Goal: Task Accomplishment & Management: Manage account settings

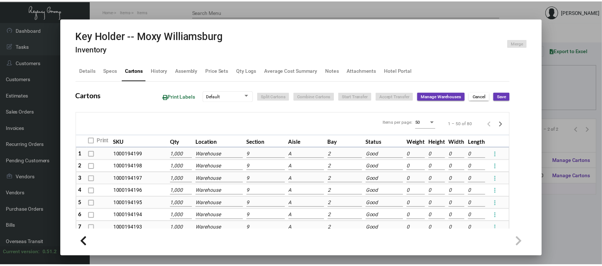
scroll to position [97, 0]
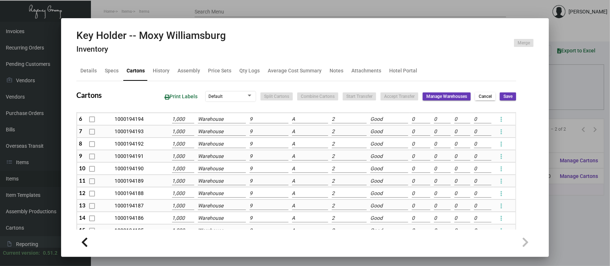
click at [570, 167] on div at bounding box center [305, 133] width 610 height 266
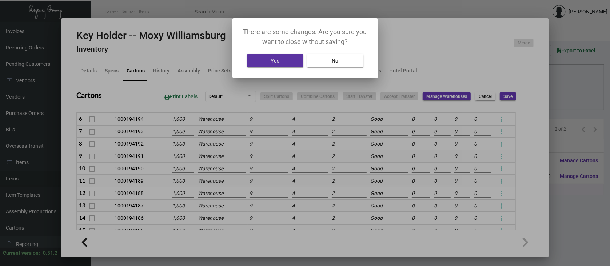
click at [276, 63] on span "Yes" at bounding box center [274, 61] width 9 height 6
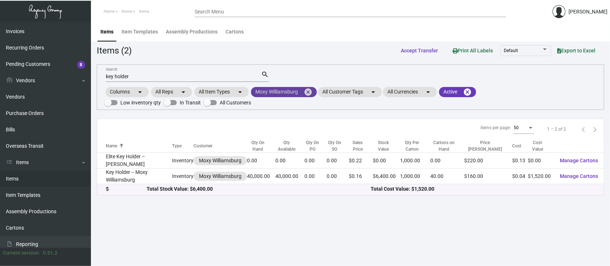
click at [308, 89] on mat-icon "cancel" at bounding box center [308, 92] width 9 height 9
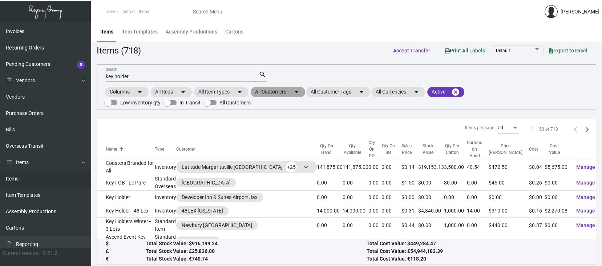
click at [284, 89] on mat-chip "All Customers arrow_drop_down" at bounding box center [278, 92] width 55 height 10
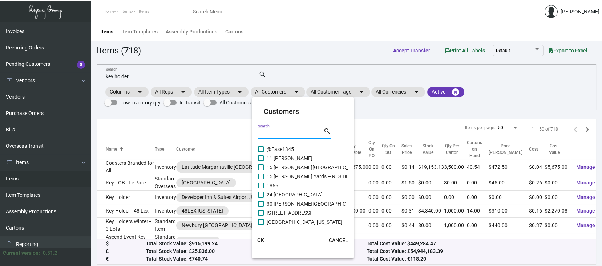
click at [261, 132] on input "Search" at bounding box center [290, 134] width 65 height 6
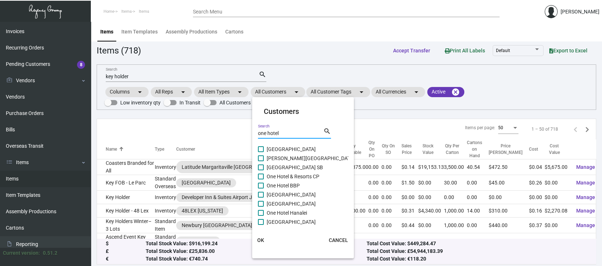
type input "one hotel"
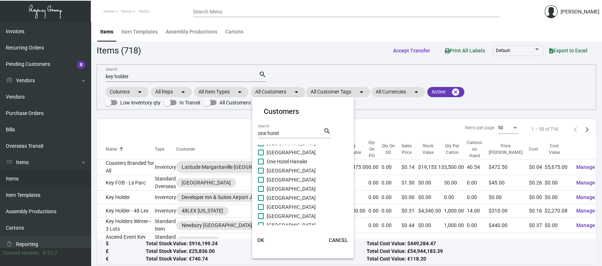
scroll to position [58, 0]
click at [263, 200] on span at bounding box center [261, 200] width 6 height 6
click at [261, 203] on input "[GEOGRAPHIC_DATA]" at bounding box center [261, 203] width 0 height 0
checkbox input "true"
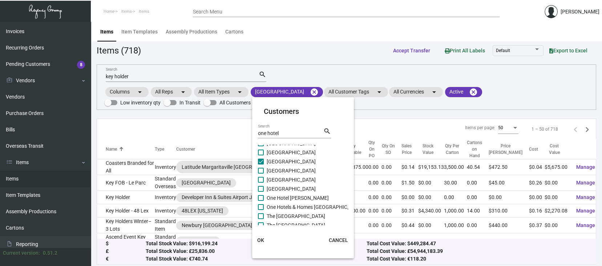
scroll to position [102, 0]
click at [261, 202] on span at bounding box center [261, 202] width 6 height 6
click at [261, 205] on input "One Hotels & Homes [GEOGRAPHIC_DATA]" at bounding box center [261, 205] width 0 height 0
checkbox input "true"
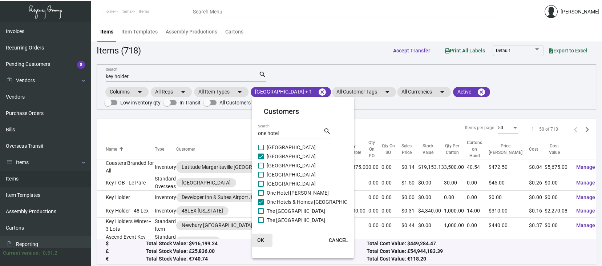
click at [260, 237] on span "OK" at bounding box center [260, 240] width 7 height 6
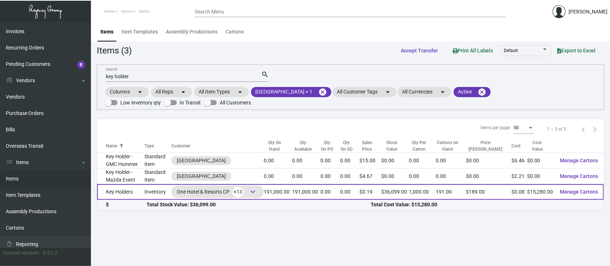
click at [257, 191] on span "keyboard_arrow_down" at bounding box center [252, 191] width 9 height 9
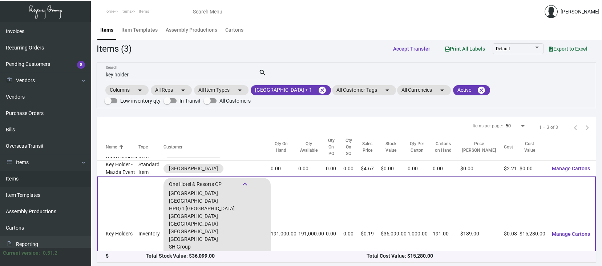
scroll to position [0, 0]
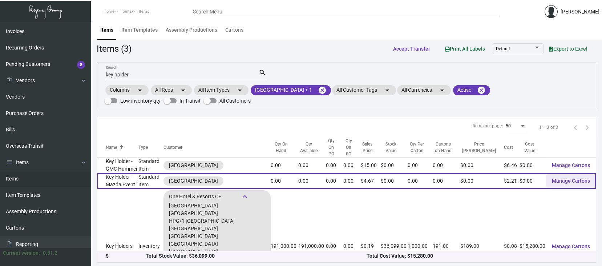
click at [569, 178] on span "Manage Cartons" at bounding box center [571, 181] width 38 height 6
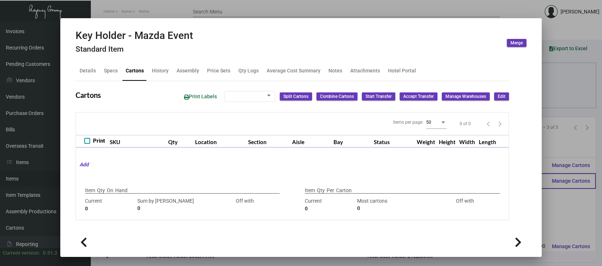
checkbox input "true"
type input "0"
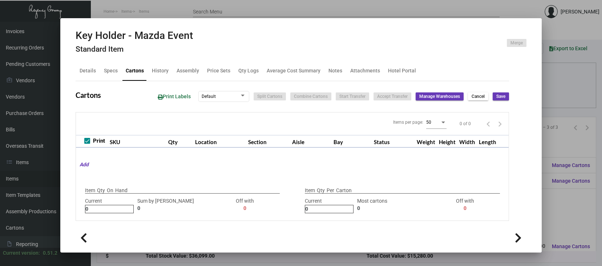
click at [569, 197] on div at bounding box center [301, 133] width 602 height 266
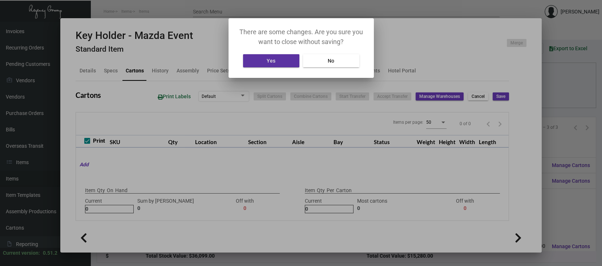
click at [275, 59] on span "Yes" at bounding box center [271, 61] width 9 height 6
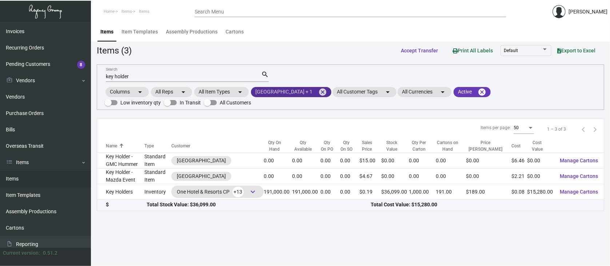
click at [302, 92] on mat-chip "One Hotel [GEOGRAPHIC_DATA] + 1 cancel" at bounding box center [291, 92] width 80 height 10
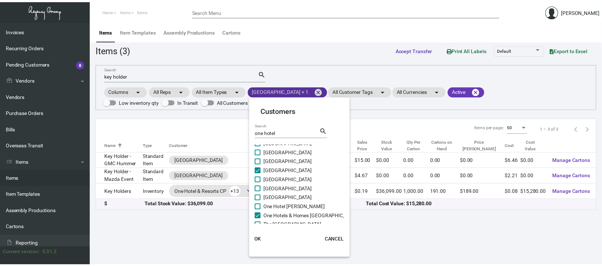
scroll to position [97, 0]
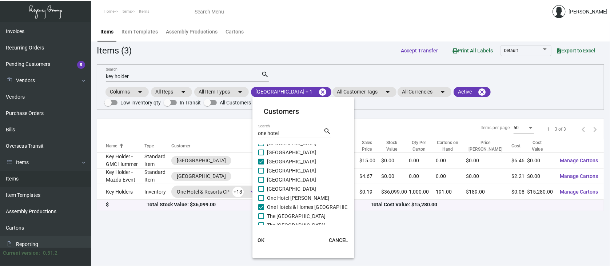
click at [260, 161] on span at bounding box center [261, 161] width 6 height 6
click at [261, 164] on input "[GEOGRAPHIC_DATA]" at bounding box center [261, 164] width 0 height 0
checkbox input "false"
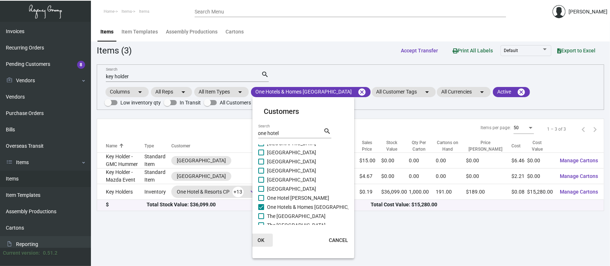
click at [263, 238] on span "OK" at bounding box center [260, 240] width 7 height 6
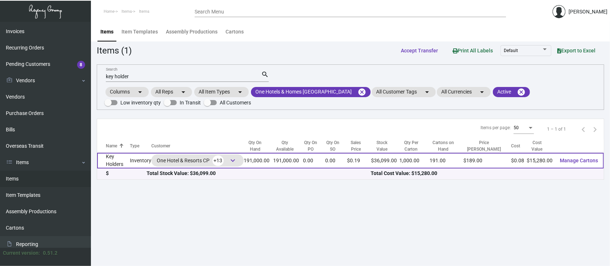
click at [237, 159] on span "keyboard_arrow_down" at bounding box center [232, 160] width 9 height 9
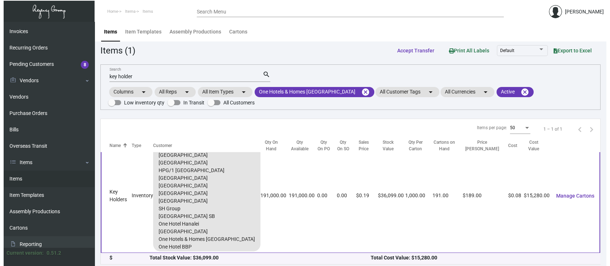
scroll to position [0, 0]
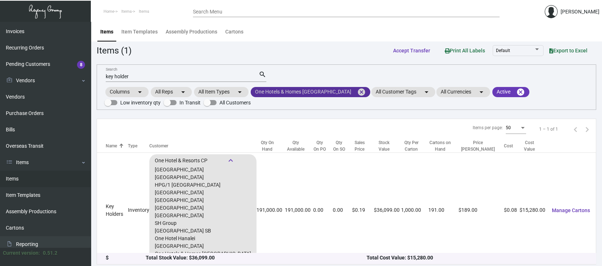
click at [327, 92] on mat-chip "One Hotels & Homes [GEOGRAPHIC_DATA] cancel" at bounding box center [311, 92] width 120 height 10
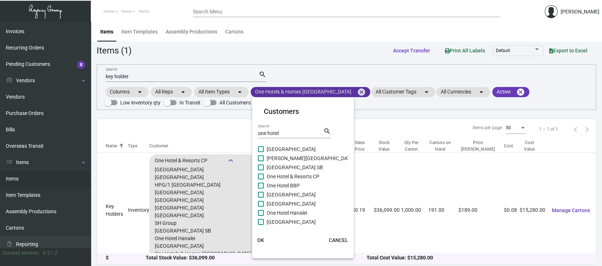
click at [327, 92] on div at bounding box center [301, 133] width 602 height 266
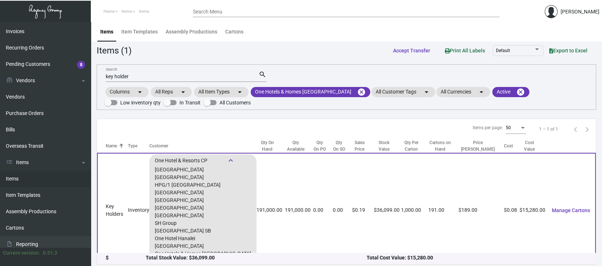
click at [233, 158] on span "keyboard_arrow_down" at bounding box center [230, 160] width 9 height 9
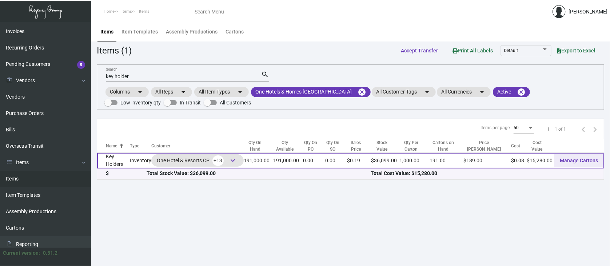
click at [578, 160] on span "Manage Cartons" at bounding box center [578, 160] width 38 height 6
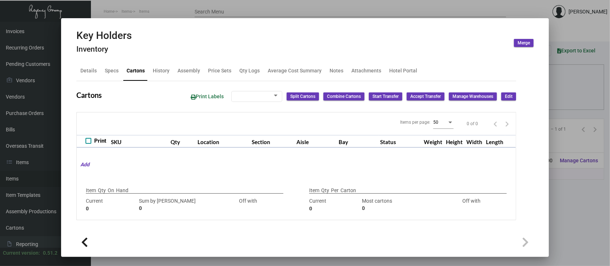
type input "191,000"
type input "7000"
type input "+184000"
type input "1,000"
type input "1000"
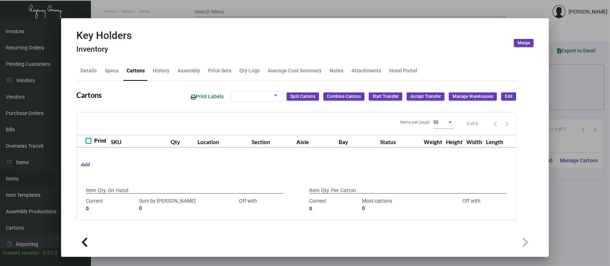
type input "0"
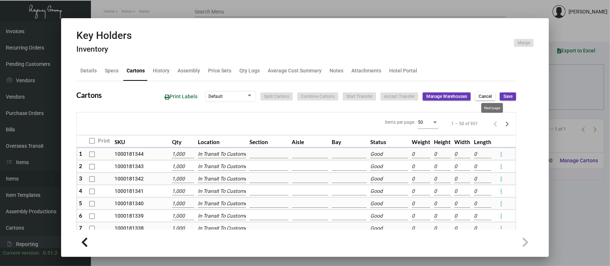
click at [505, 124] on icon "Next page" at bounding box center [506, 123] width 3 height 5
type input "0"
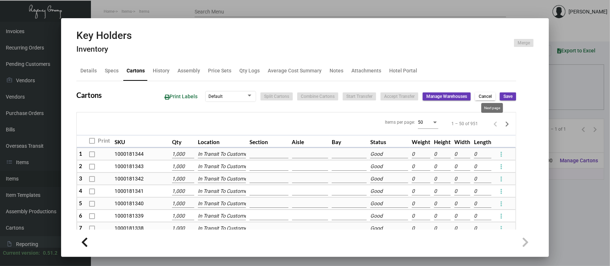
type input "0"
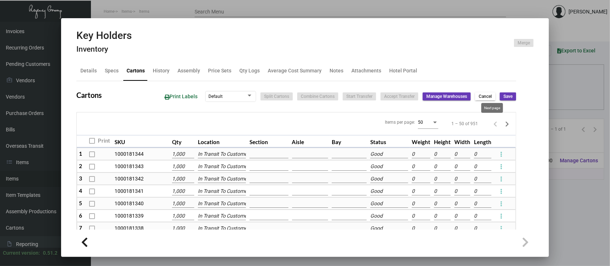
type input "0"
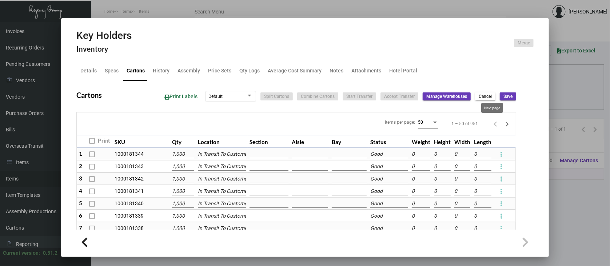
type input "0"
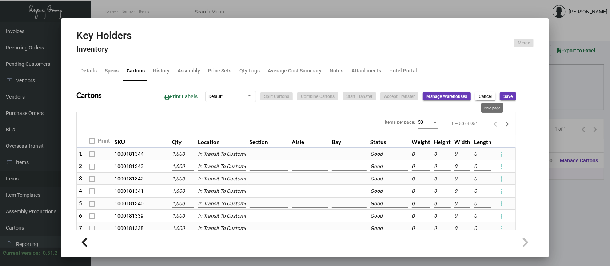
type input "0"
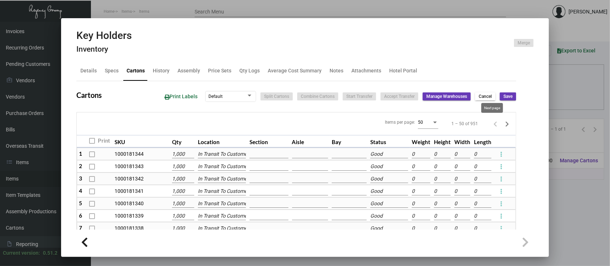
type input "0"
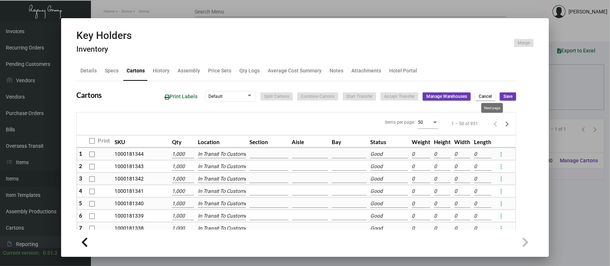
type input "0"
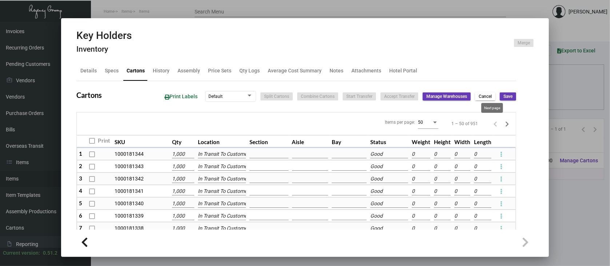
type input "0"
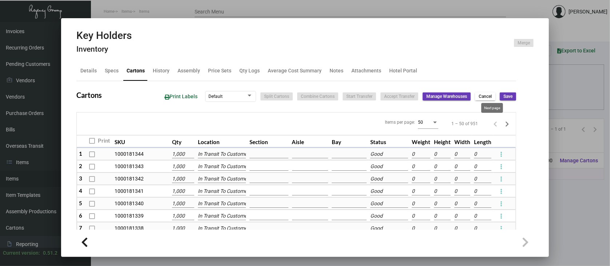
type input "0"
click at [502, 124] on icon "Next page" at bounding box center [507, 124] width 10 height 10
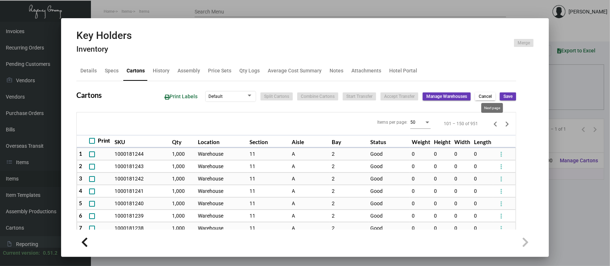
click at [502, 120] on icon "Next page" at bounding box center [507, 124] width 10 height 10
click at [502, 124] on icon "Next page" at bounding box center [507, 124] width 10 height 10
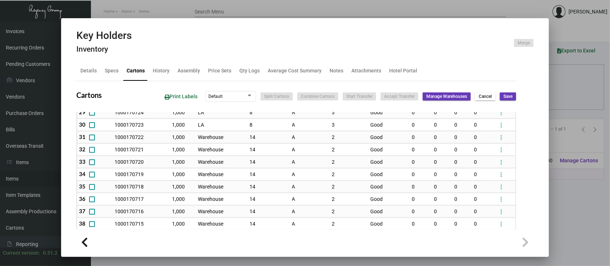
scroll to position [291, 0]
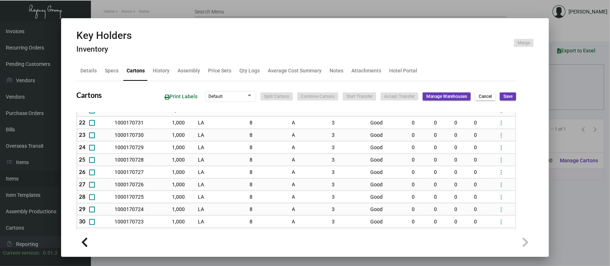
drag, startPoint x: 346, startPoint y: 196, endPoint x: 563, endPoint y: 205, distance: 217.6
click at [563, 205] on div at bounding box center [305, 133] width 610 height 266
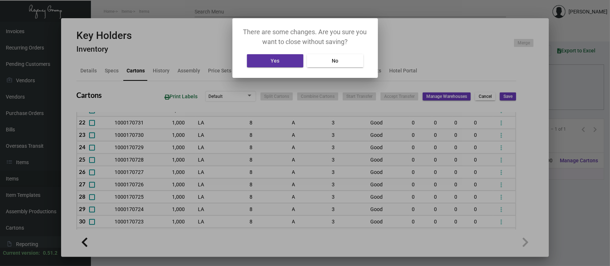
click at [285, 60] on button "Yes" at bounding box center [275, 60] width 56 height 13
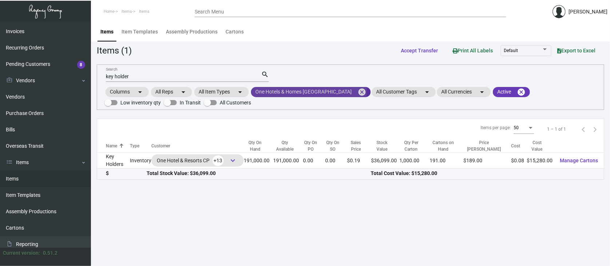
click at [310, 91] on mat-chip "One Hotels & Homes [GEOGRAPHIC_DATA] cancel" at bounding box center [311, 92] width 120 height 10
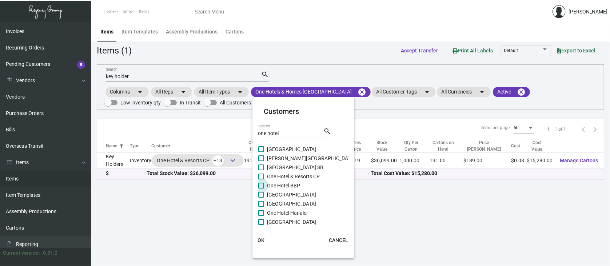
click at [264, 182] on label "One Hotel BBP" at bounding box center [279, 185] width 42 height 9
click at [261, 188] on input "One Hotel BBP" at bounding box center [261, 188] width 0 height 0
click at [261, 239] on span "OK" at bounding box center [260, 240] width 7 height 6
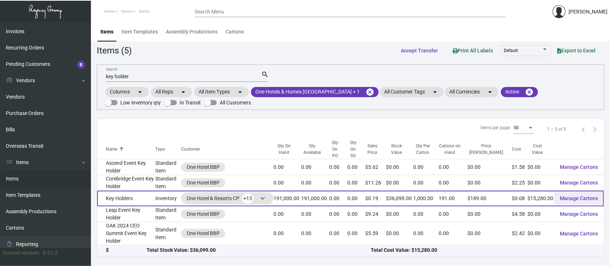
click at [581, 195] on span "Manage Cartons" at bounding box center [578, 198] width 38 height 6
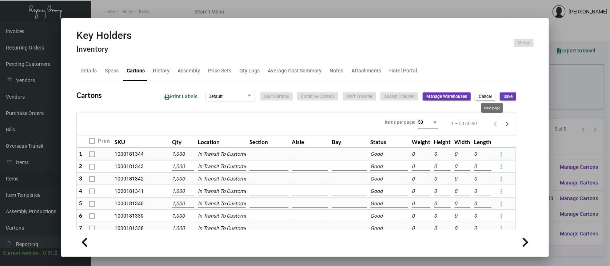
click at [502, 122] on icon "Next page" at bounding box center [507, 124] width 10 height 10
click at [502, 123] on icon "Next page" at bounding box center [507, 124] width 10 height 10
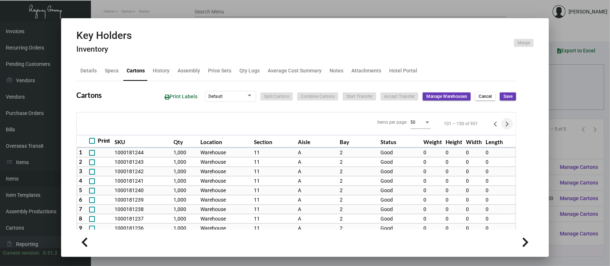
click at [502, 123] on icon "Next page" at bounding box center [507, 124] width 10 height 10
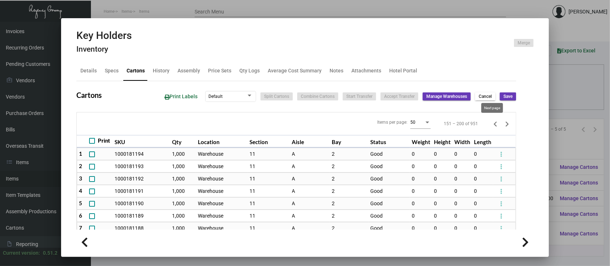
click at [502, 124] on icon "Next page" at bounding box center [507, 124] width 10 height 10
click at [502, 122] on icon "Next page" at bounding box center [507, 124] width 10 height 10
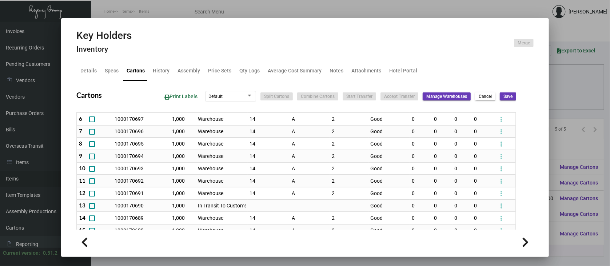
scroll to position [48, 0]
click at [330, 198] on td "2" at bounding box center [349, 204] width 39 height 12
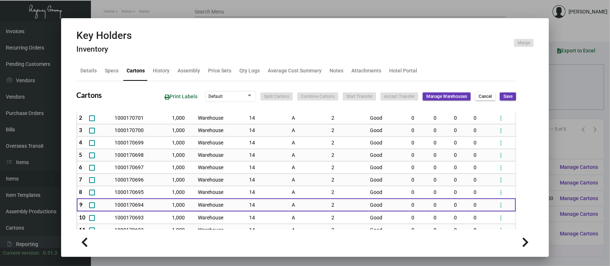
drag, startPoint x: 337, startPoint y: 243, endPoint x: 344, endPoint y: 250, distance: 10.3
click at [339, 246] on div at bounding box center [304, 241] width 457 height 16
click at [567, 96] on div at bounding box center [305, 133] width 610 height 266
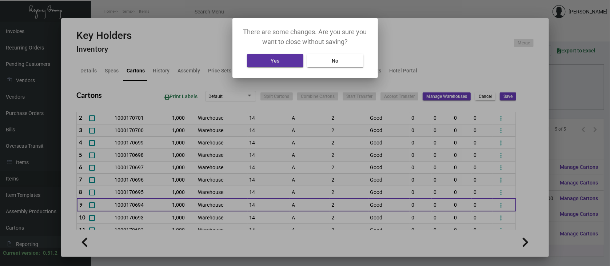
click at [289, 60] on button "Yes" at bounding box center [275, 60] width 56 height 13
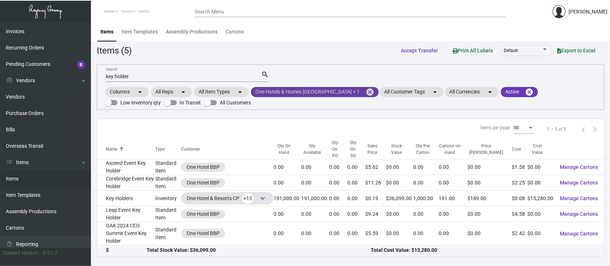
click at [365, 90] on mat-icon "cancel" at bounding box center [369, 92] width 9 height 9
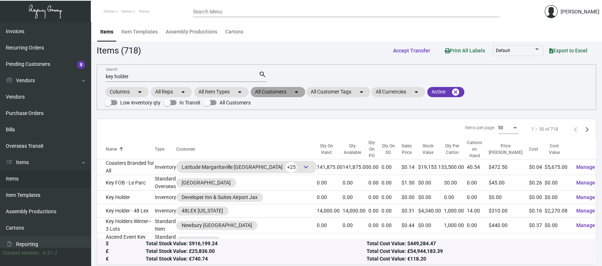
click at [282, 92] on mat-chip "All Customers arrow_drop_down" at bounding box center [278, 92] width 55 height 10
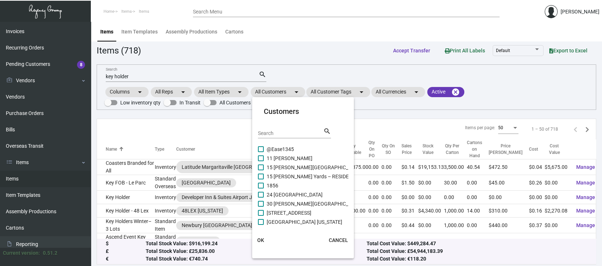
click at [266, 133] on input "Search" at bounding box center [290, 134] width 65 height 6
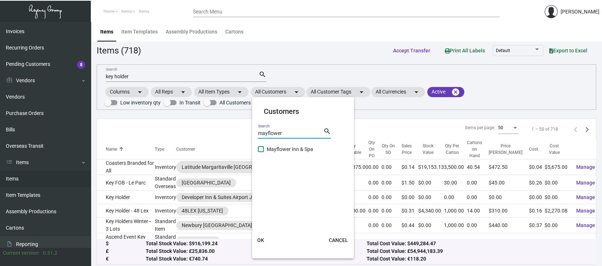
click at [262, 149] on span at bounding box center [261, 149] width 6 height 6
click at [261, 152] on input "Mayflower Inn & Spa" at bounding box center [261, 152] width 0 height 0
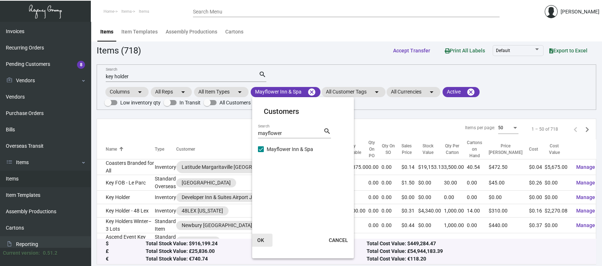
click at [263, 240] on span "OK" at bounding box center [260, 240] width 7 height 6
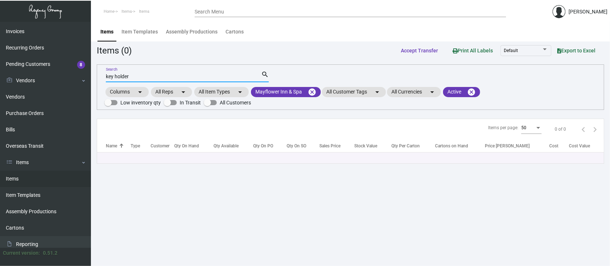
click at [141, 77] on input "key holder" at bounding box center [183, 77] width 155 height 6
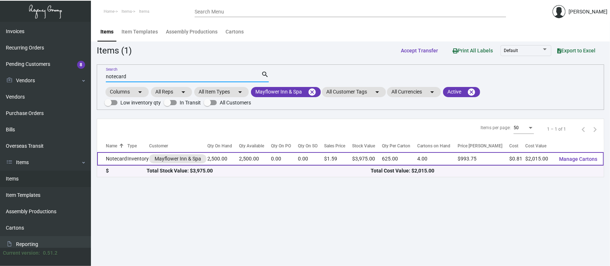
click at [592, 157] on span "Manage Cartons" at bounding box center [578, 159] width 38 height 6
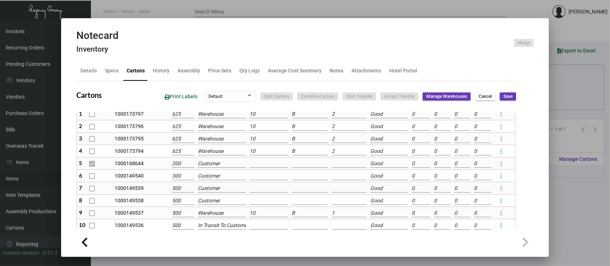
scroll to position [20, 0]
